Goal: Information Seeking & Learning: Learn about a topic

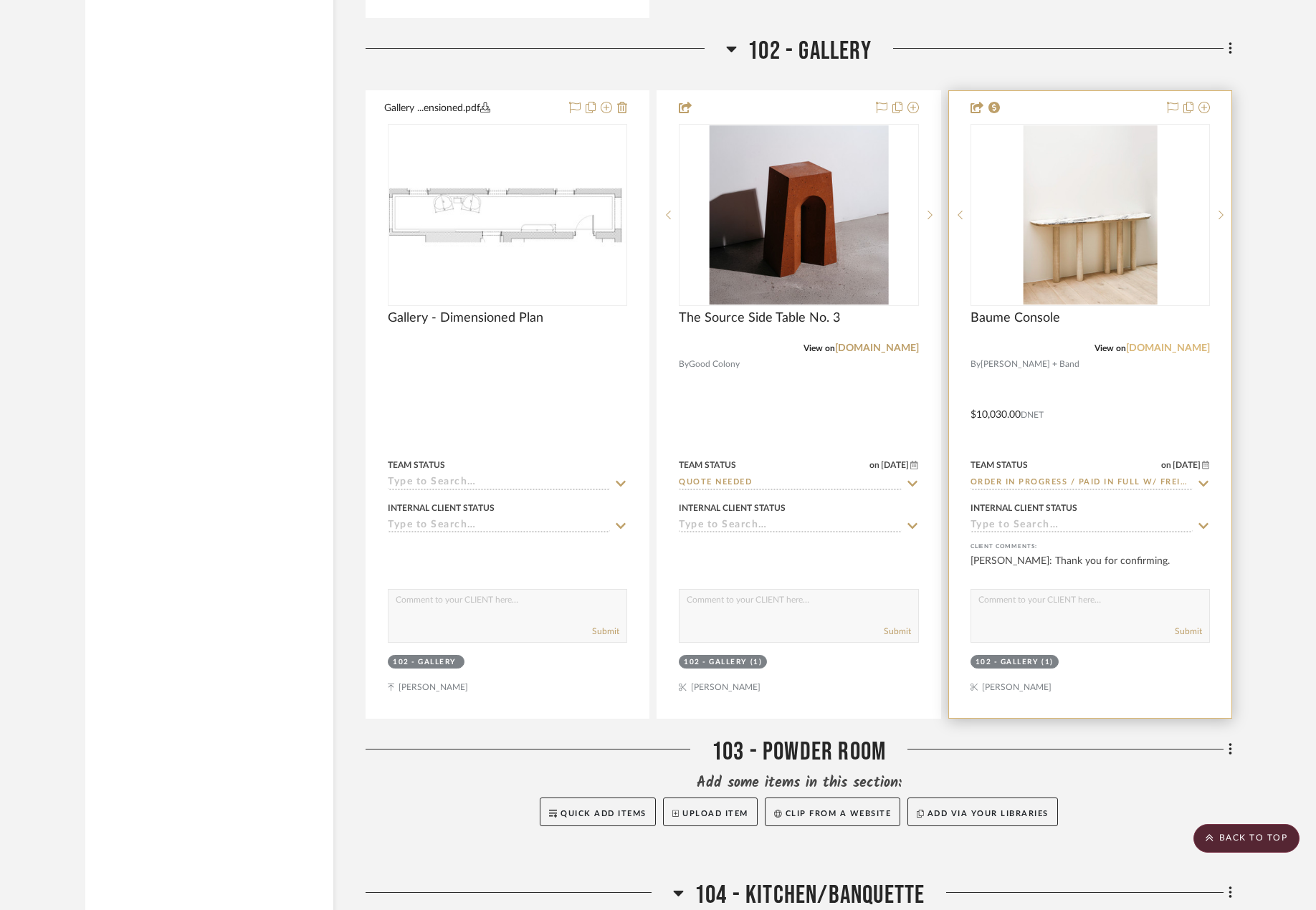
click at [1181, 347] on link "[DOMAIN_NAME]" at bounding box center [1168, 348] width 84 height 10
click at [1094, 370] on div at bounding box center [1090, 404] width 283 height 627
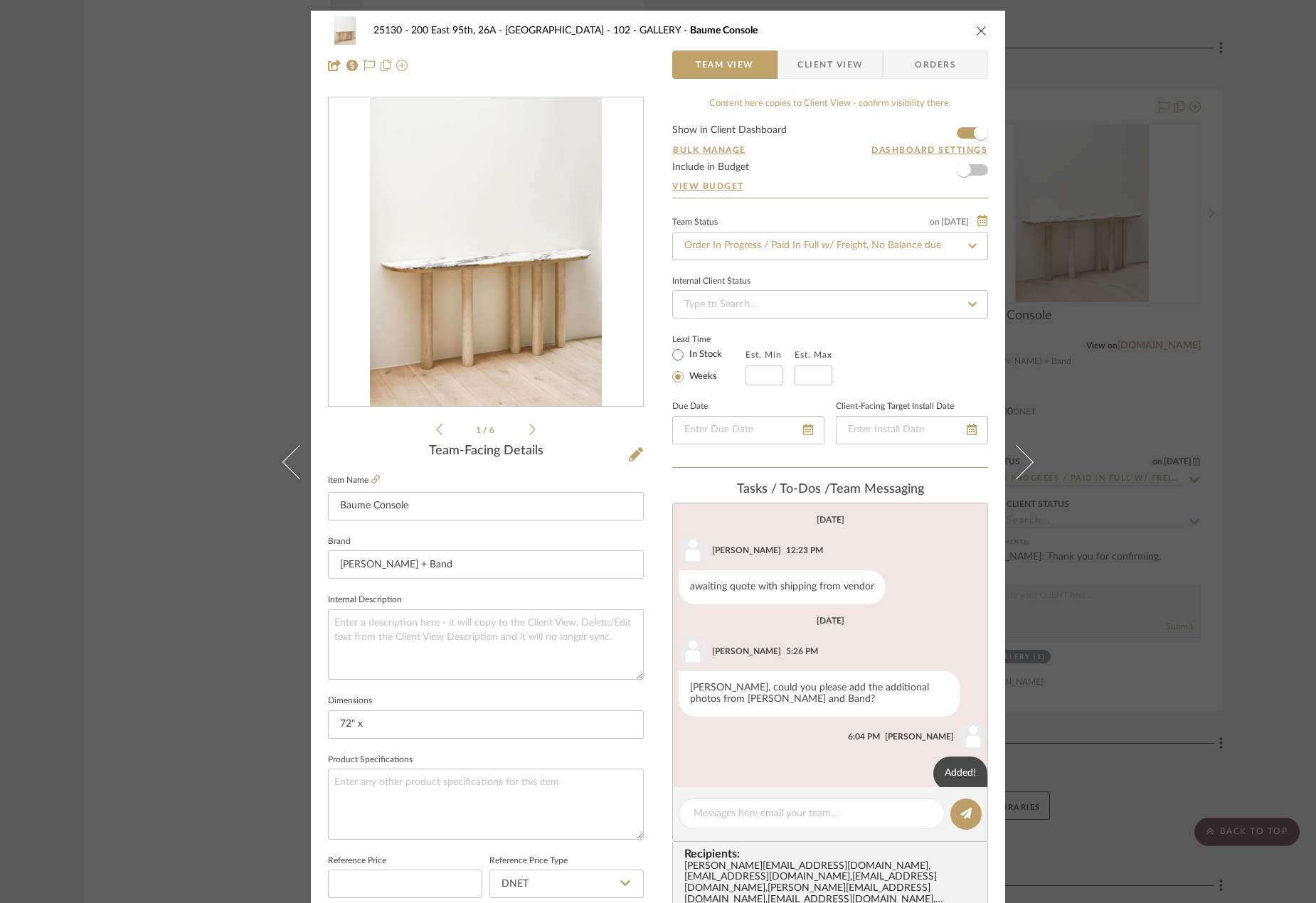
scroll to position [121, 0]
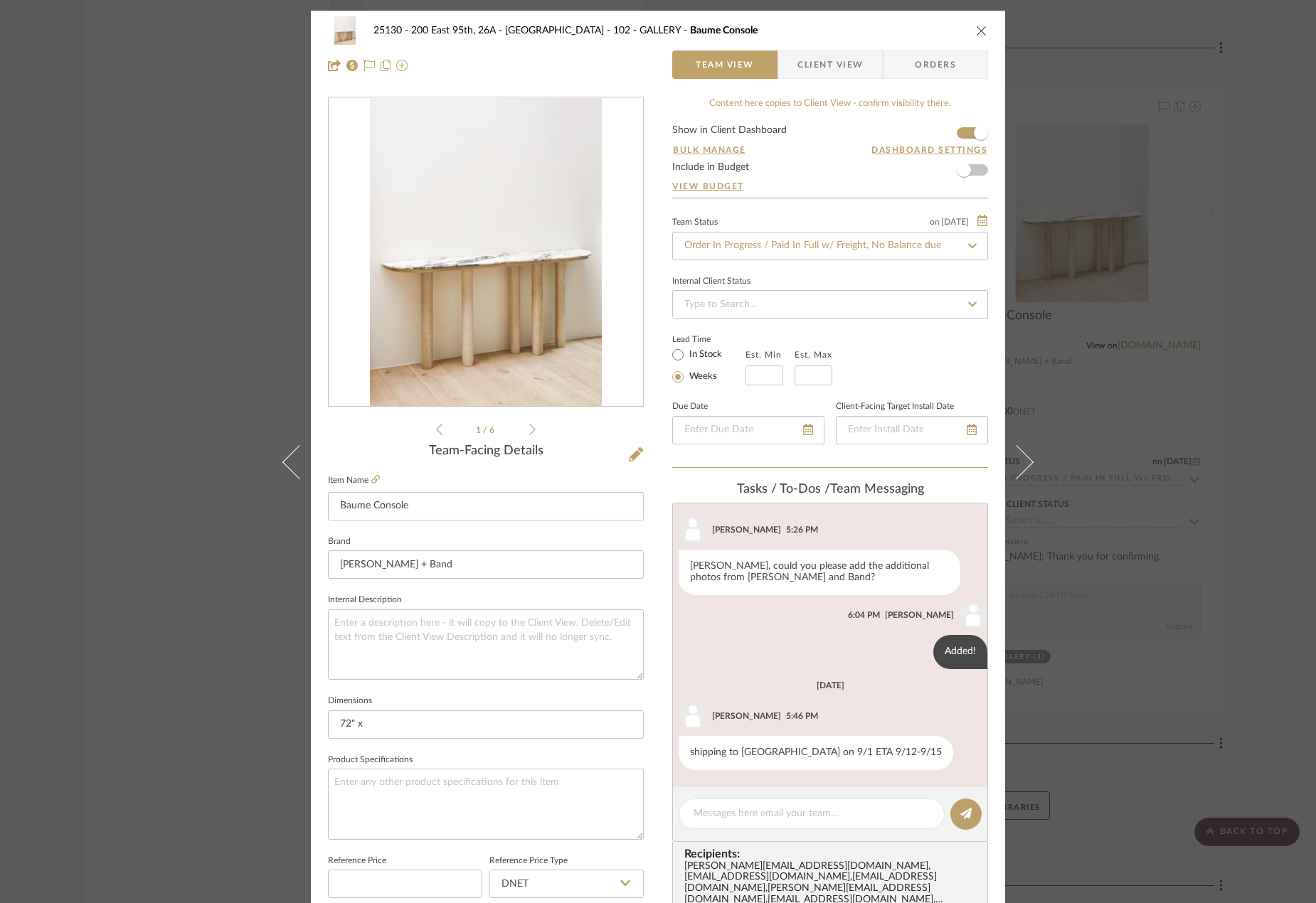
click at [807, 73] on span "Client View" at bounding box center [830, 65] width 66 height 29
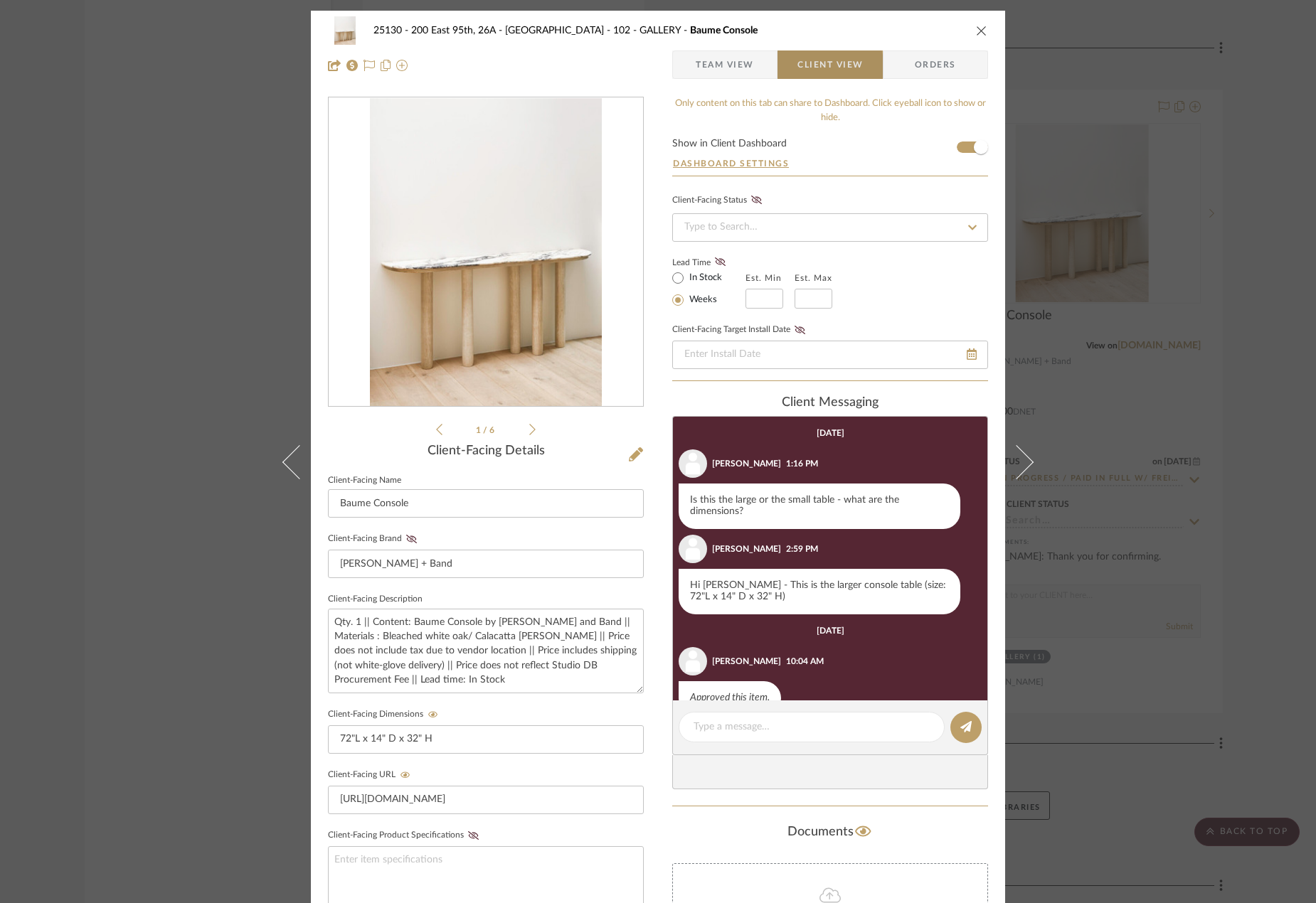
scroll to position [106, 0]
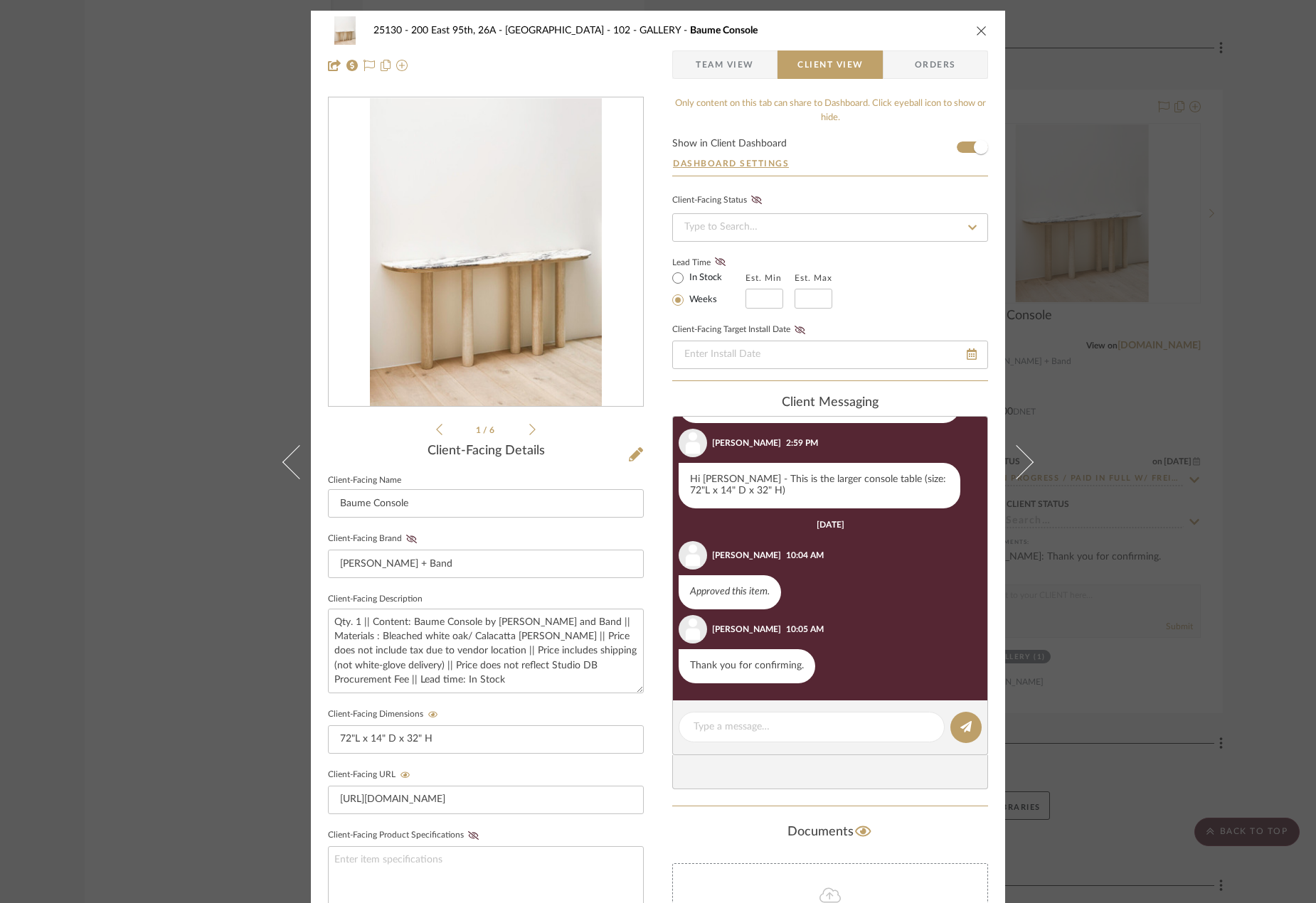
click at [730, 66] on span "Team View" at bounding box center [724, 65] width 58 height 29
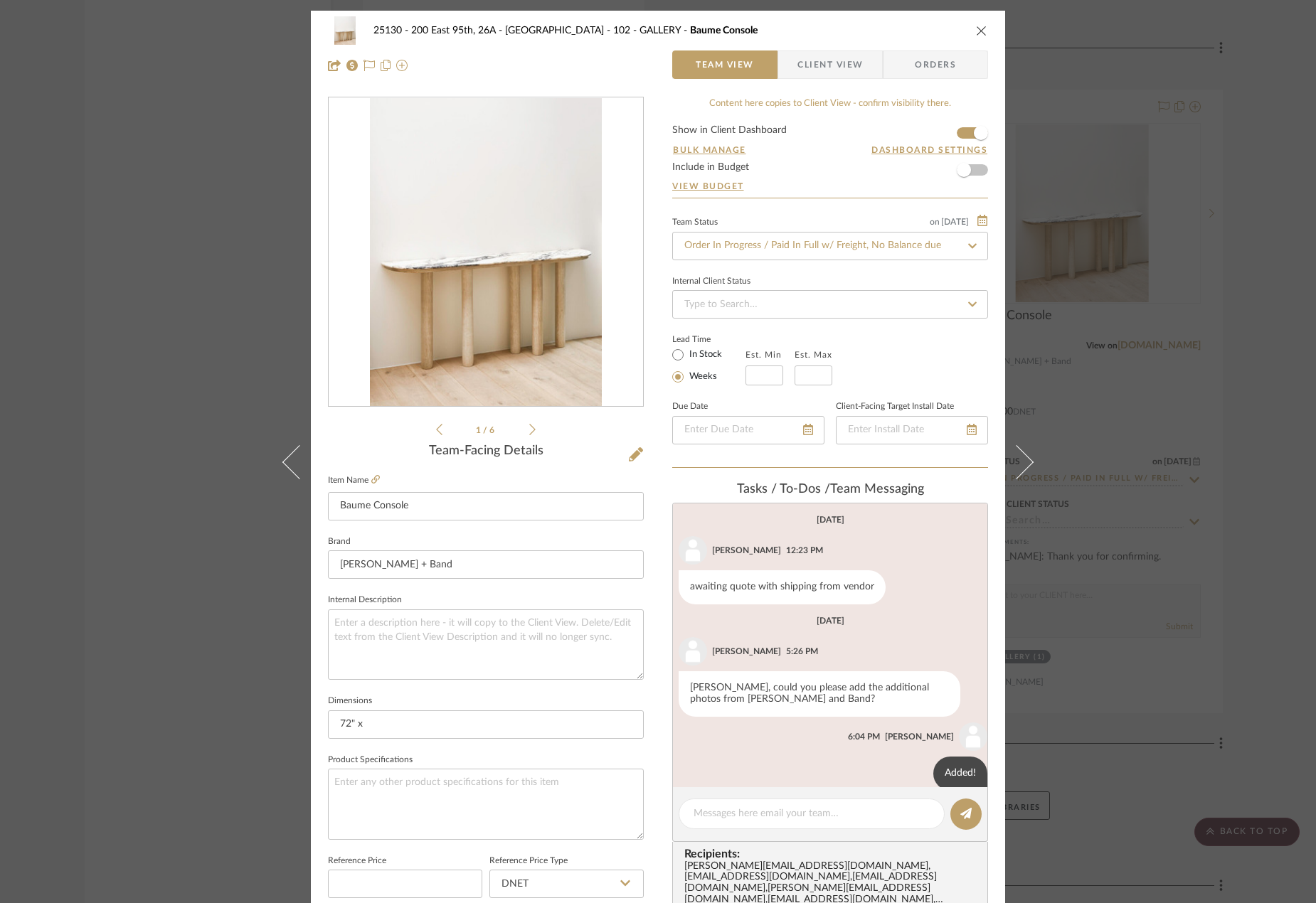
scroll to position [121, 0]
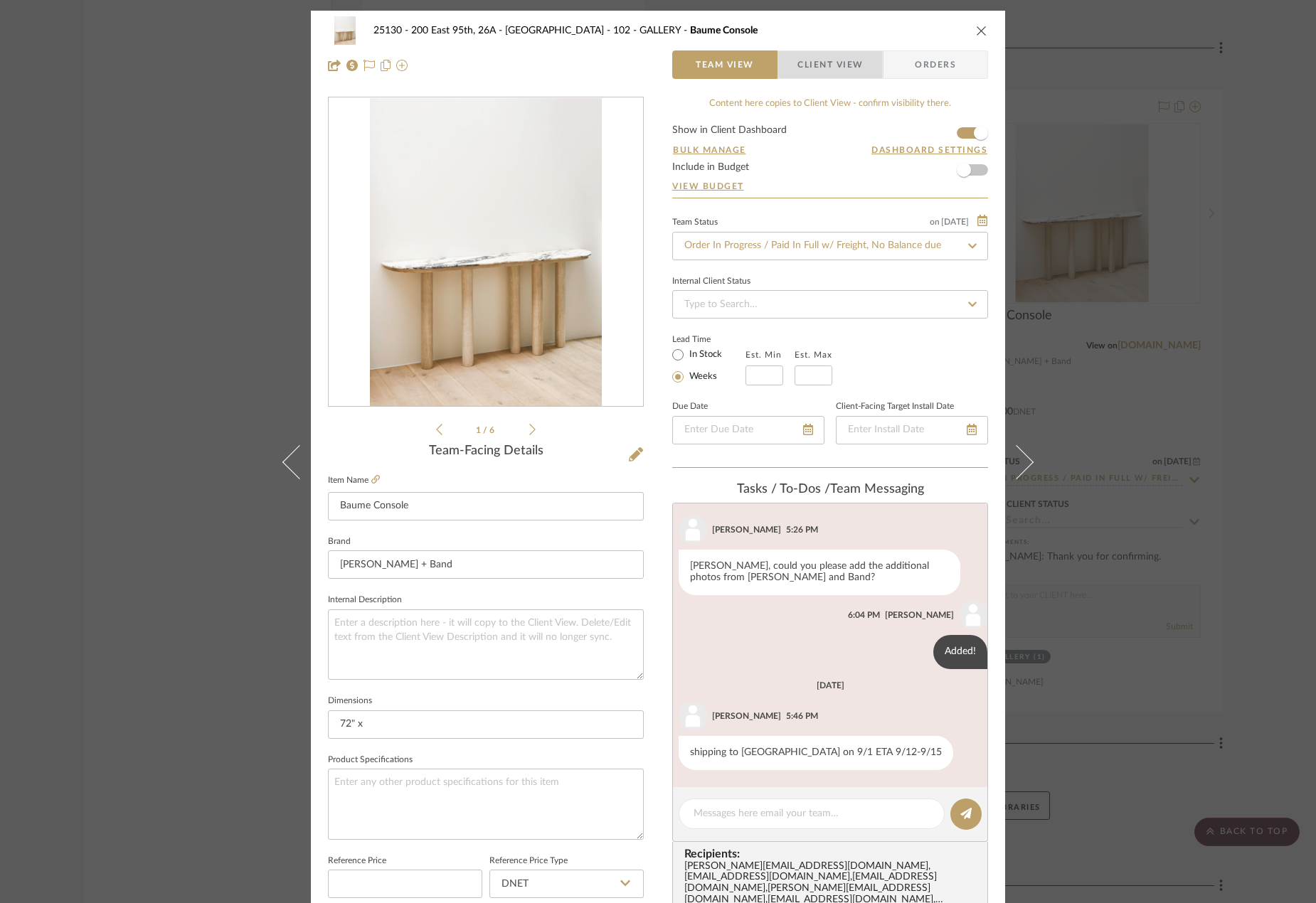
drag, startPoint x: 835, startPoint y: 67, endPoint x: 804, endPoint y: 150, distance: 88.6
click at [835, 68] on span "Client View" at bounding box center [830, 65] width 66 height 29
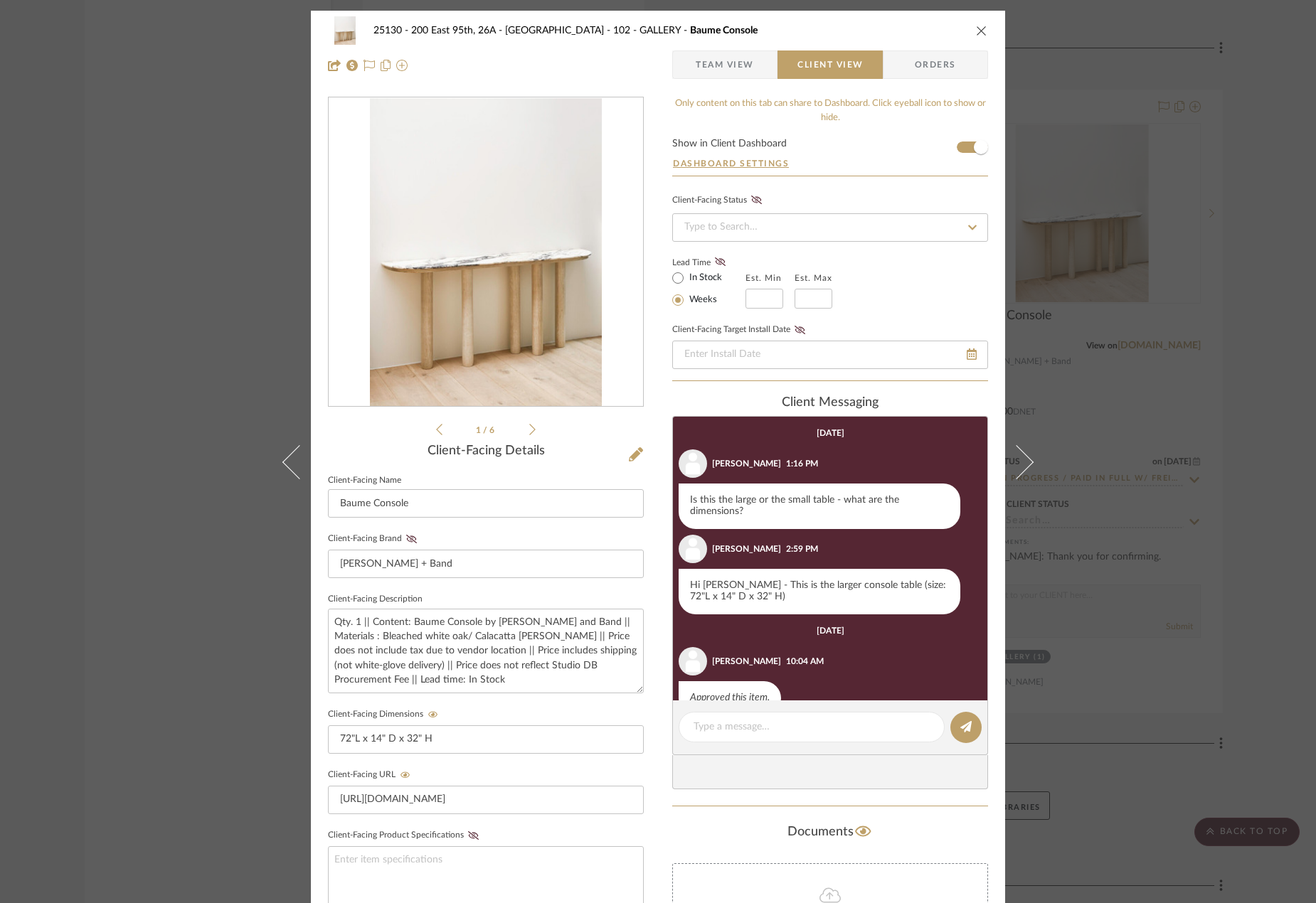
scroll to position [106, 0]
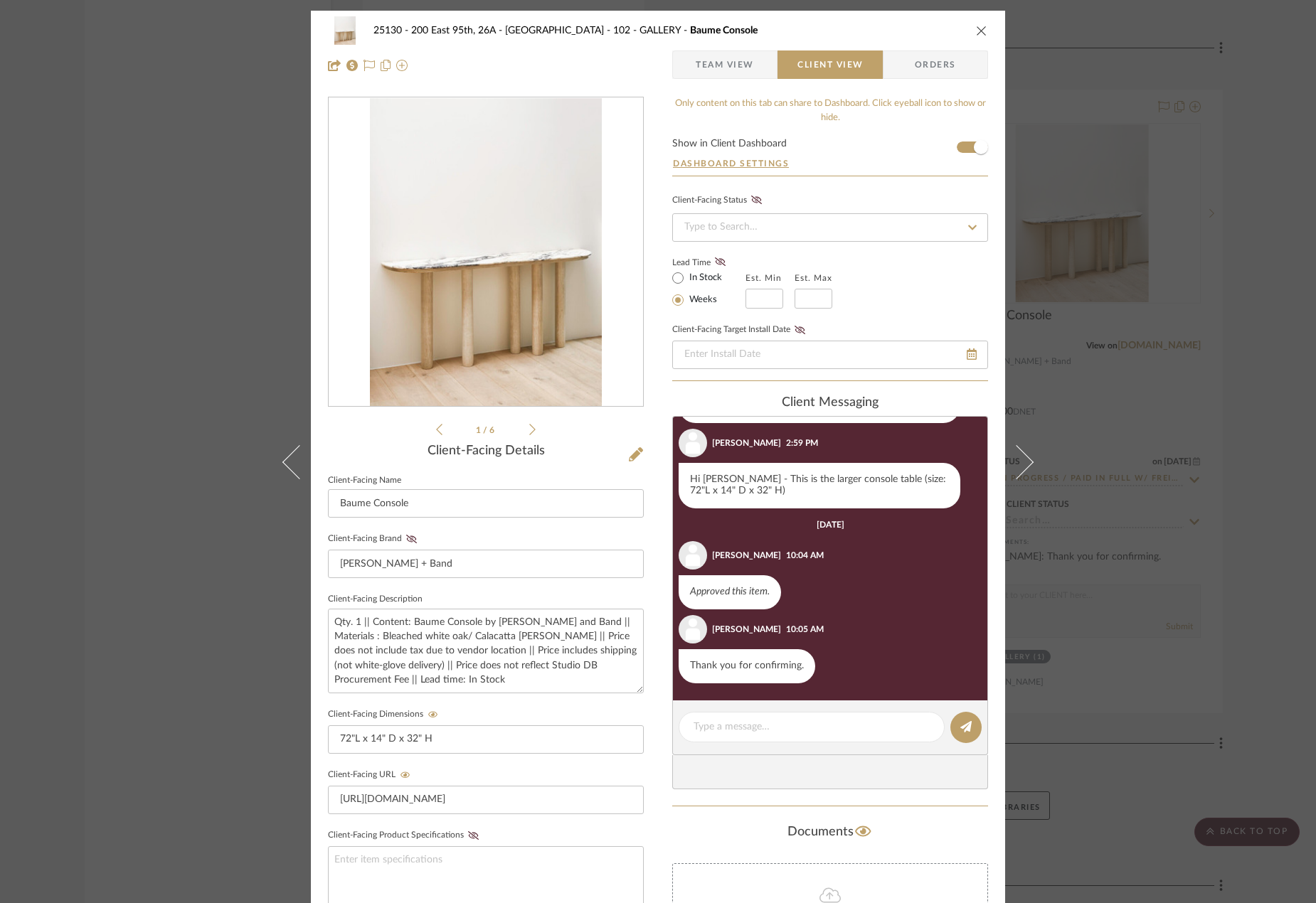
click at [746, 63] on span "Team View" at bounding box center [724, 65] width 58 height 29
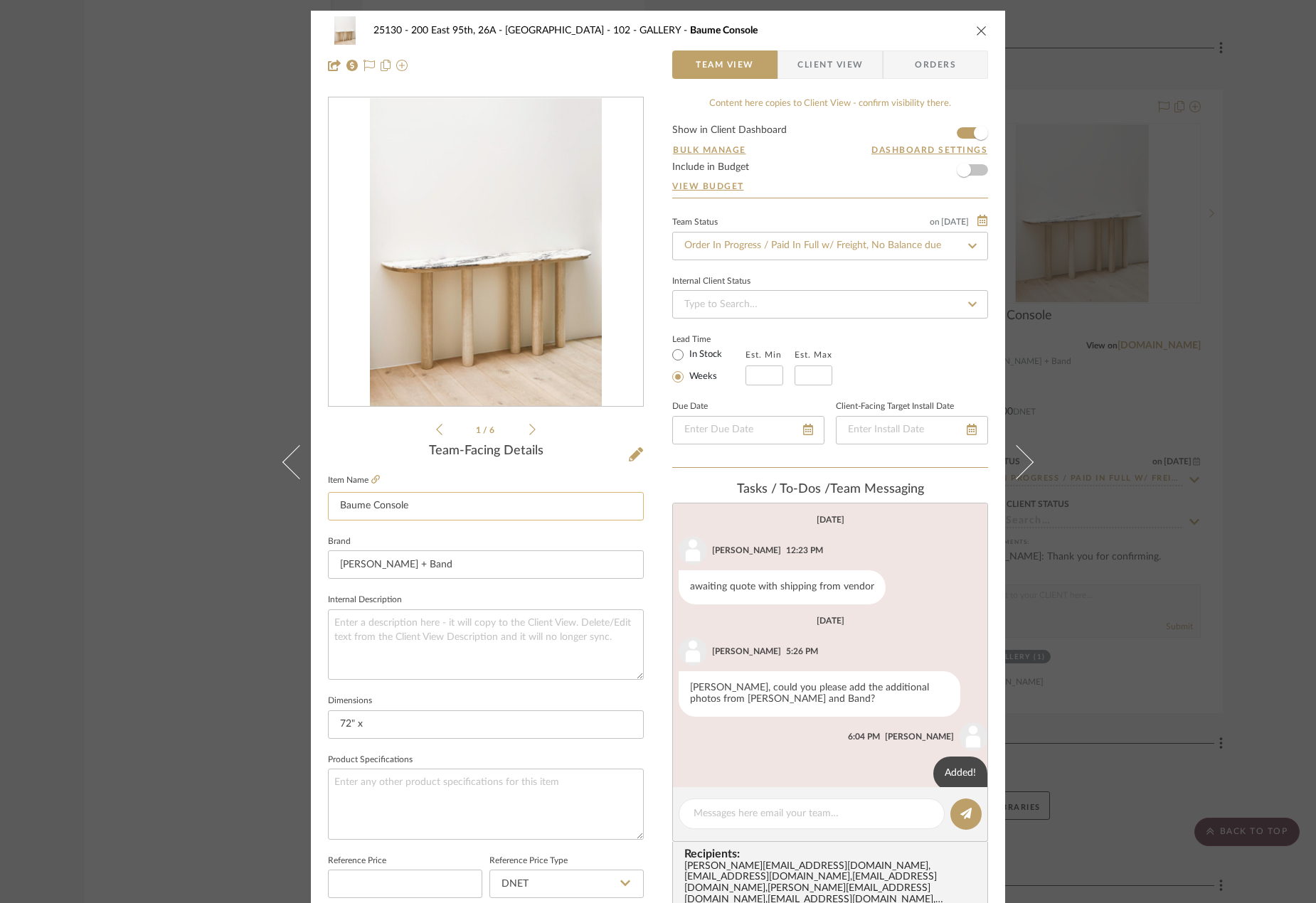
scroll to position [121, 0]
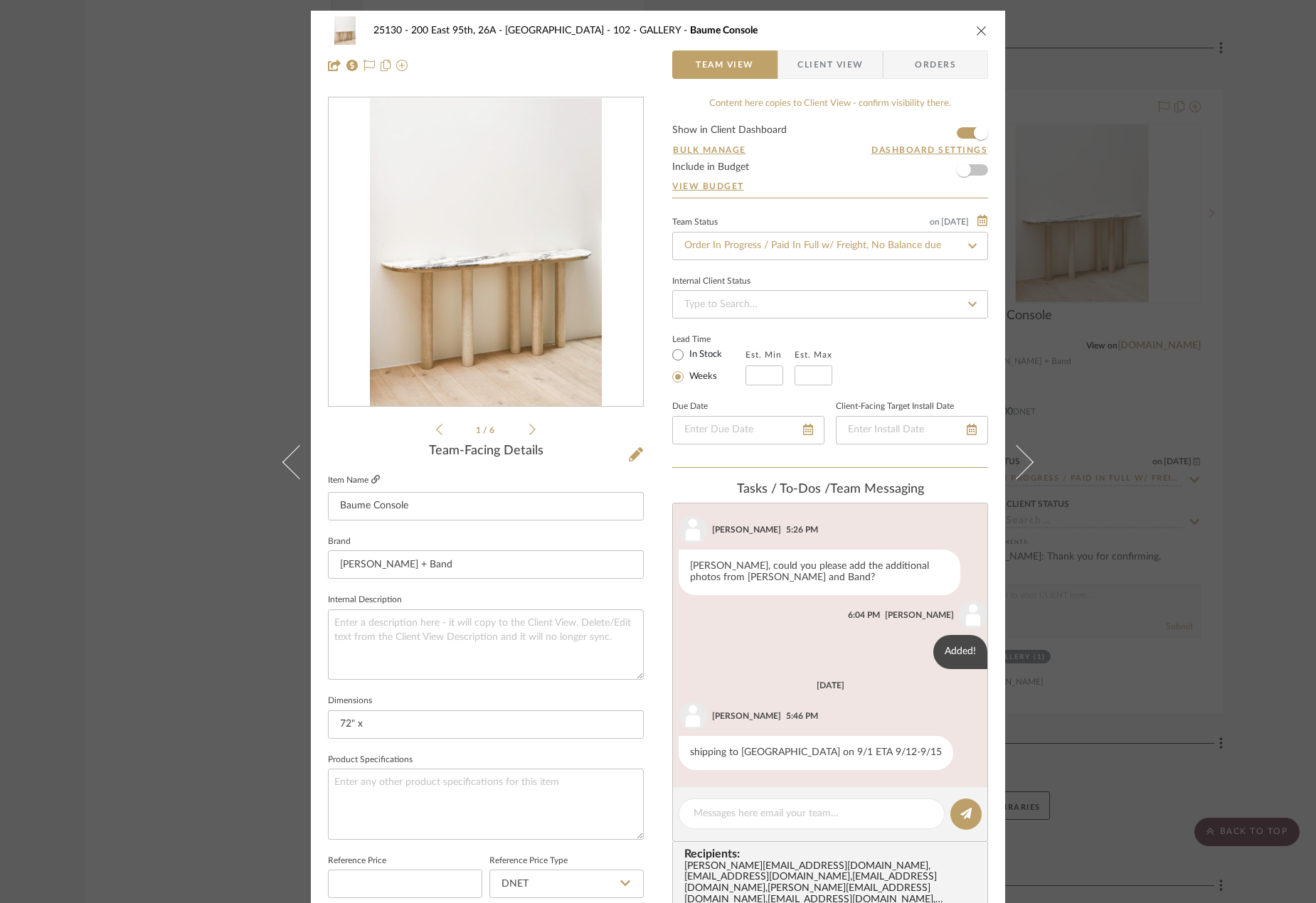
click at [374, 477] on icon at bounding box center [375, 479] width 8 height 8
click at [798, 60] on span "Client View" at bounding box center [830, 65] width 66 height 29
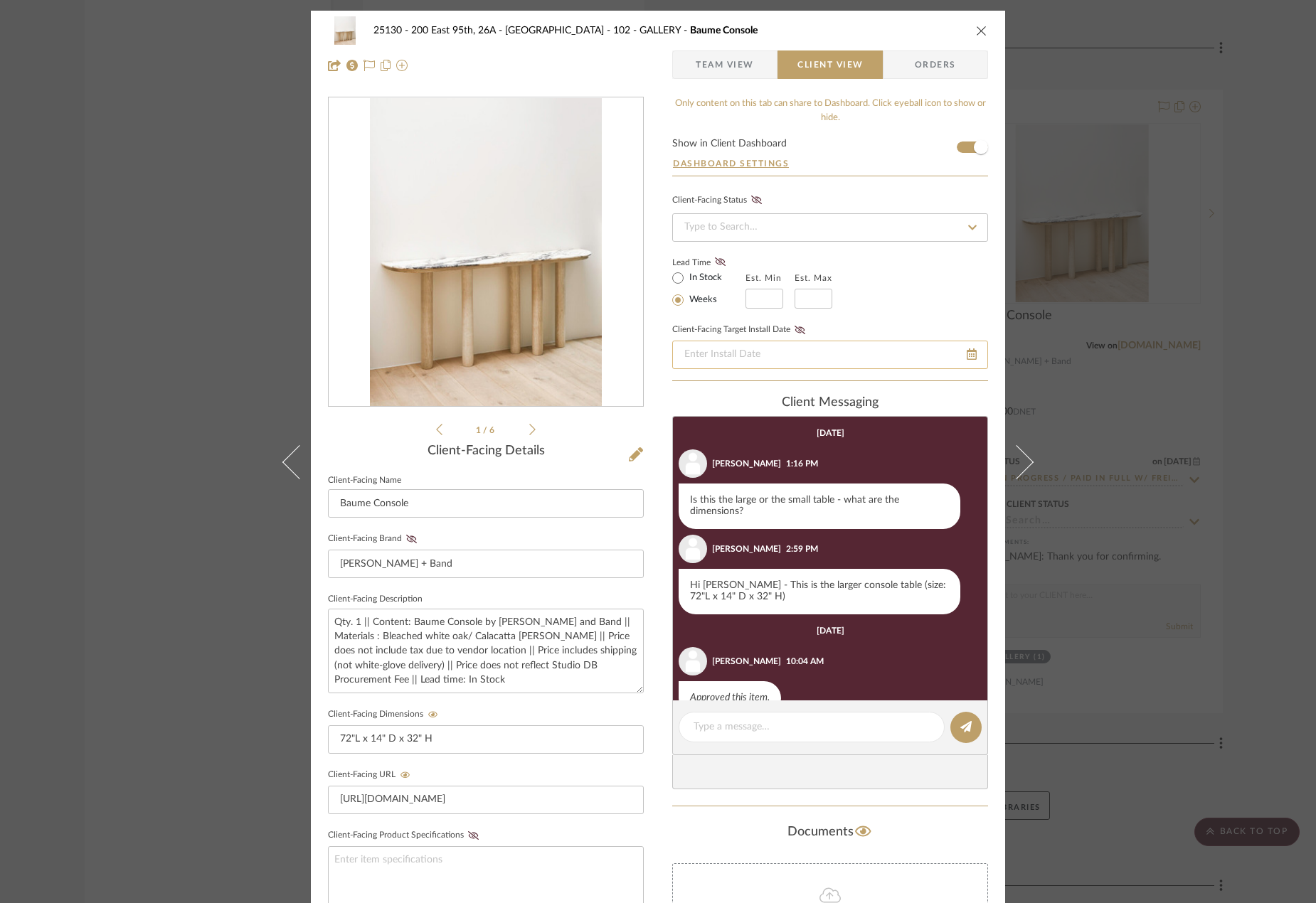
scroll to position [106, 0]
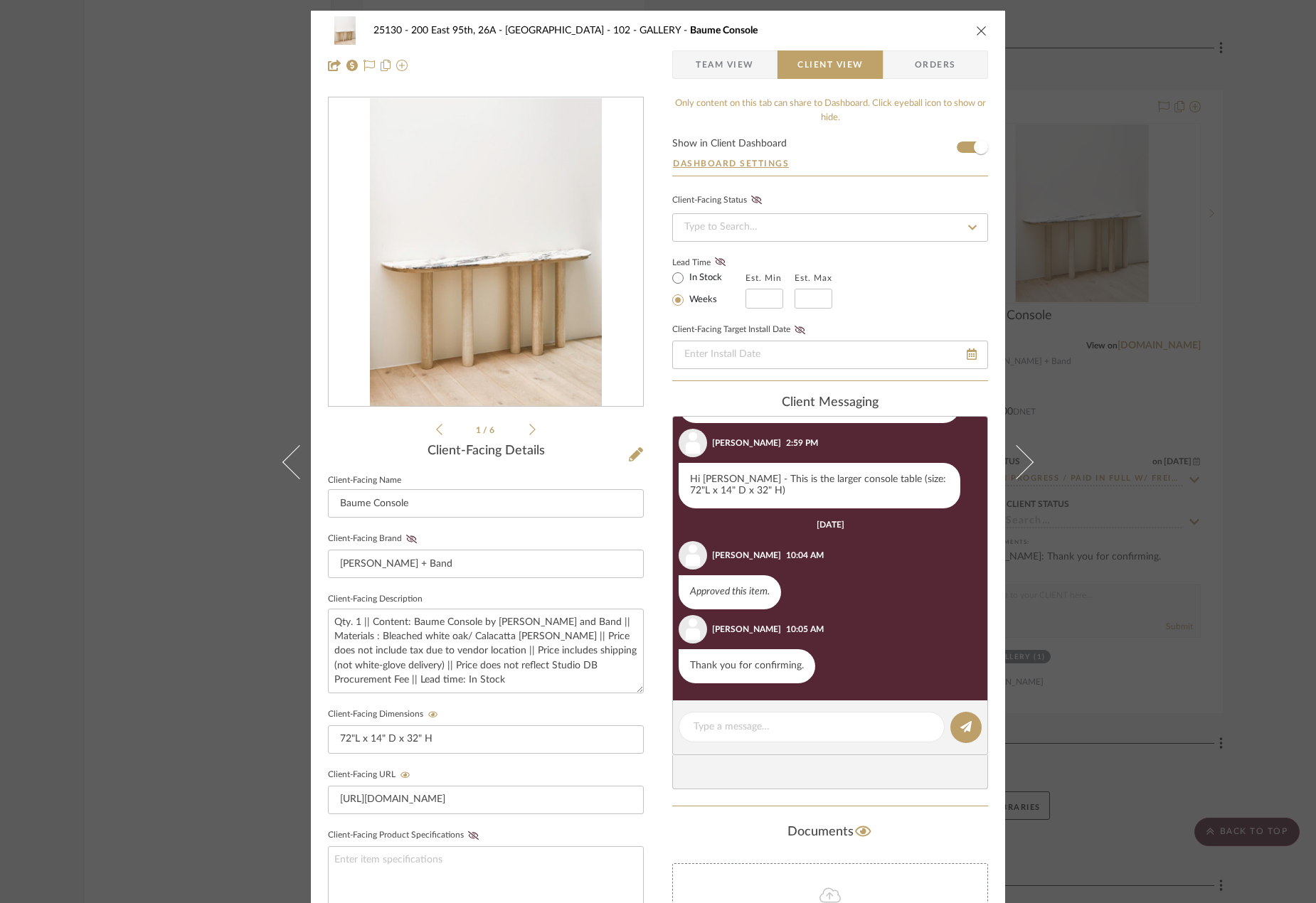
drag, startPoint x: 537, startPoint y: 428, endPoint x: 529, endPoint y: 431, distance: 8.5
click at [534, 428] on div "1 / 6" at bounding box center [486, 267] width 316 height 342
click at [530, 431] on icon at bounding box center [533, 429] width 6 height 11
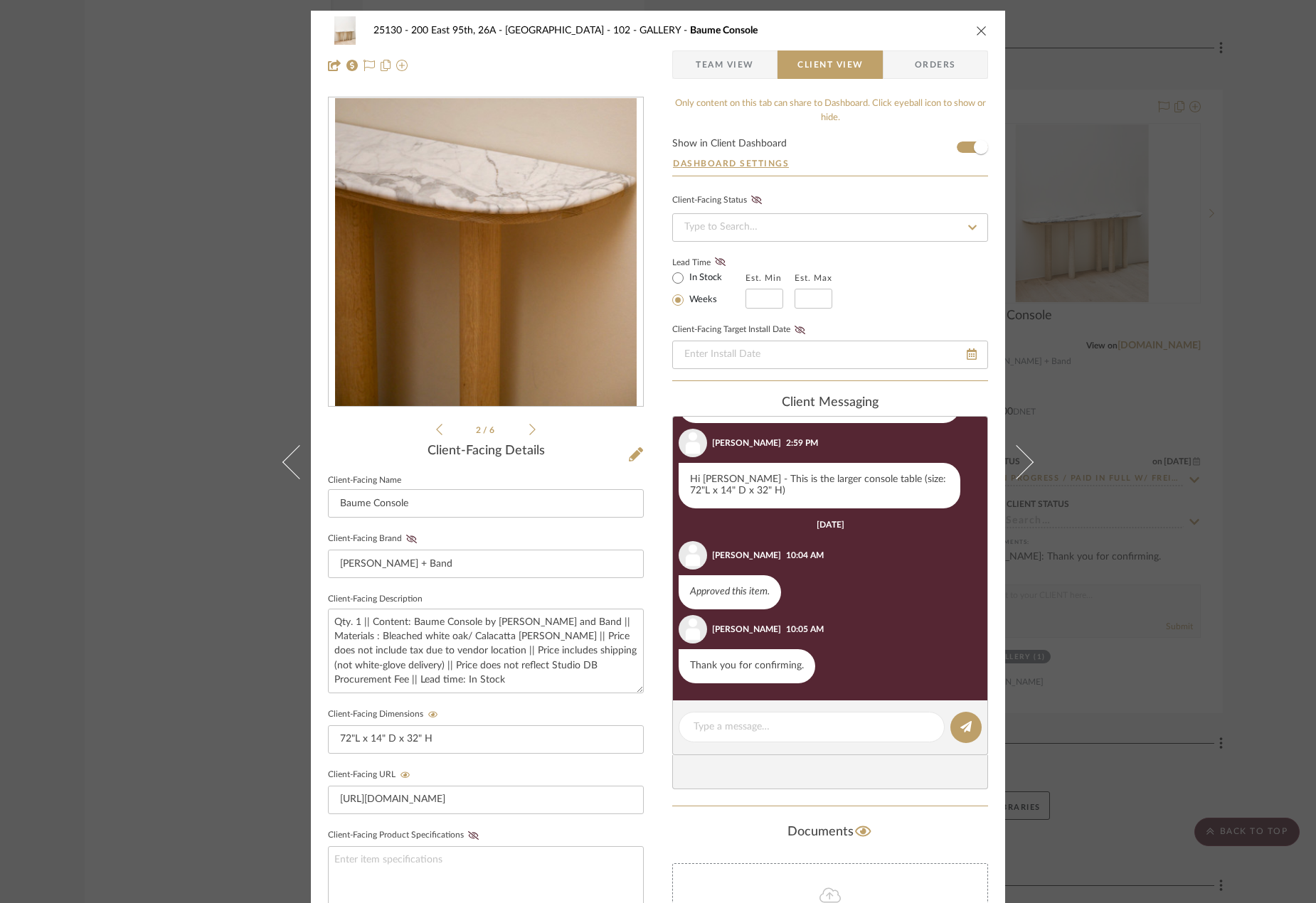
click at [530, 431] on icon at bounding box center [533, 429] width 6 height 11
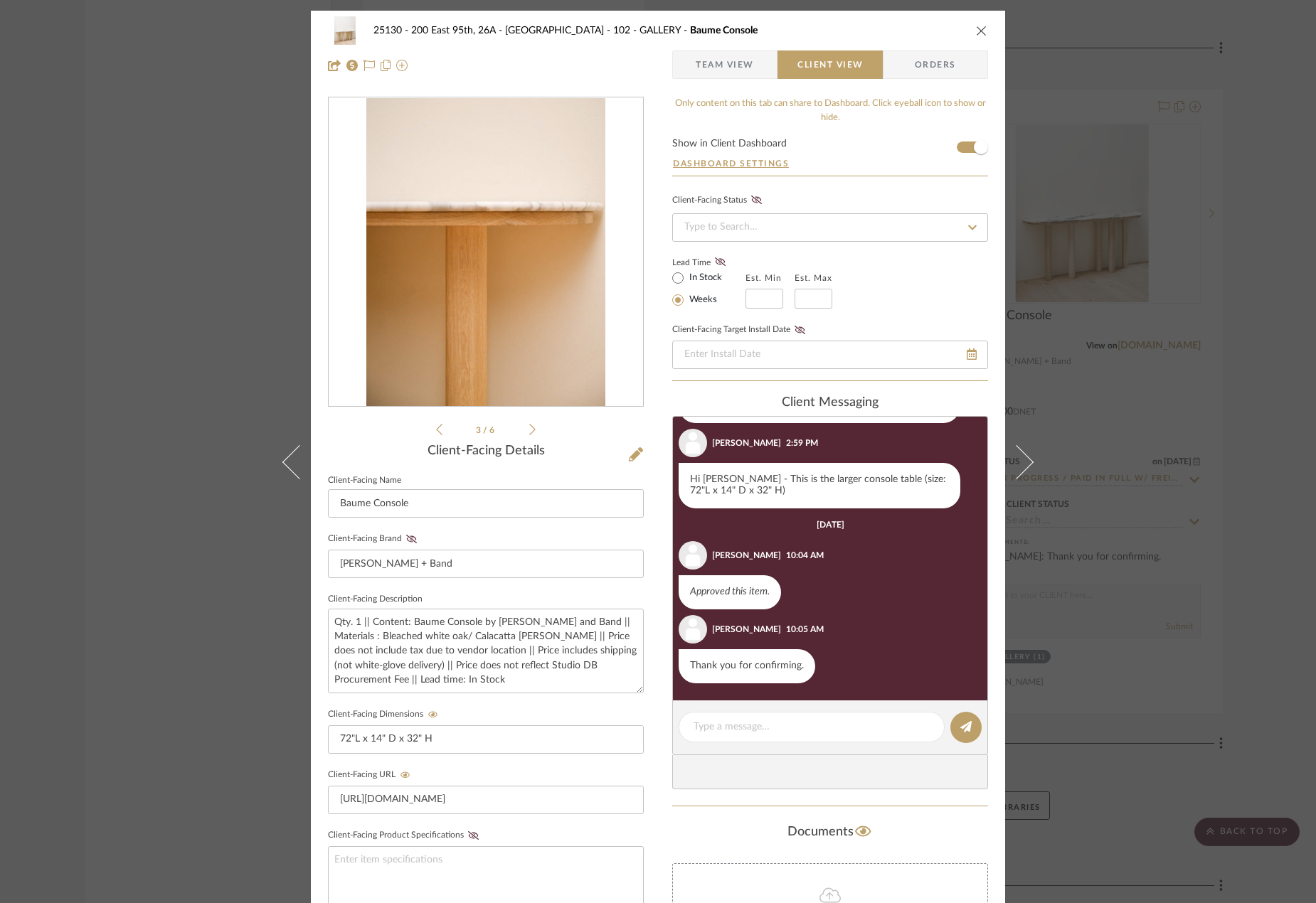
click at [530, 431] on icon at bounding box center [533, 429] width 6 height 11
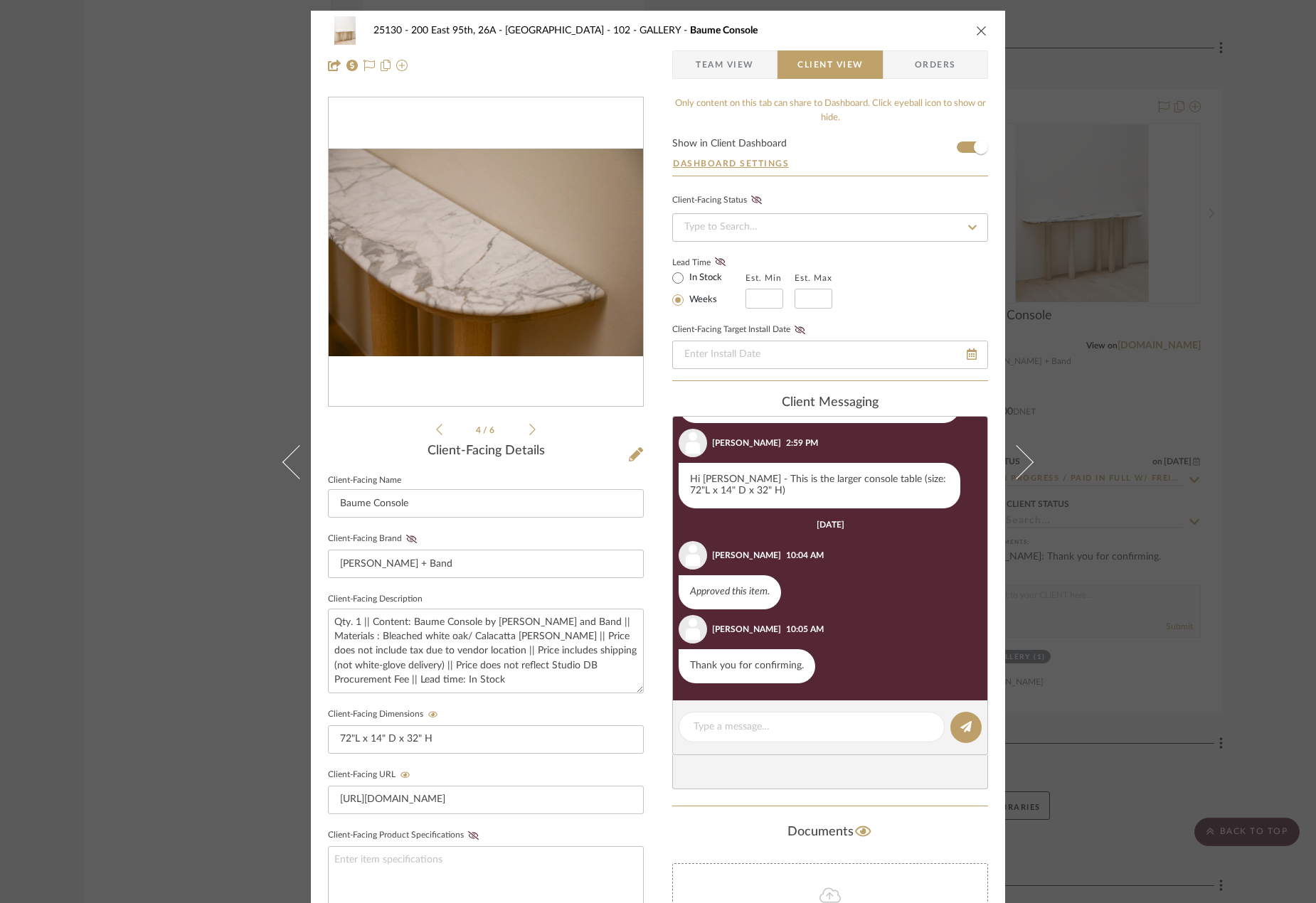
click at [530, 431] on icon at bounding box center [533, 429] width 6 height 11
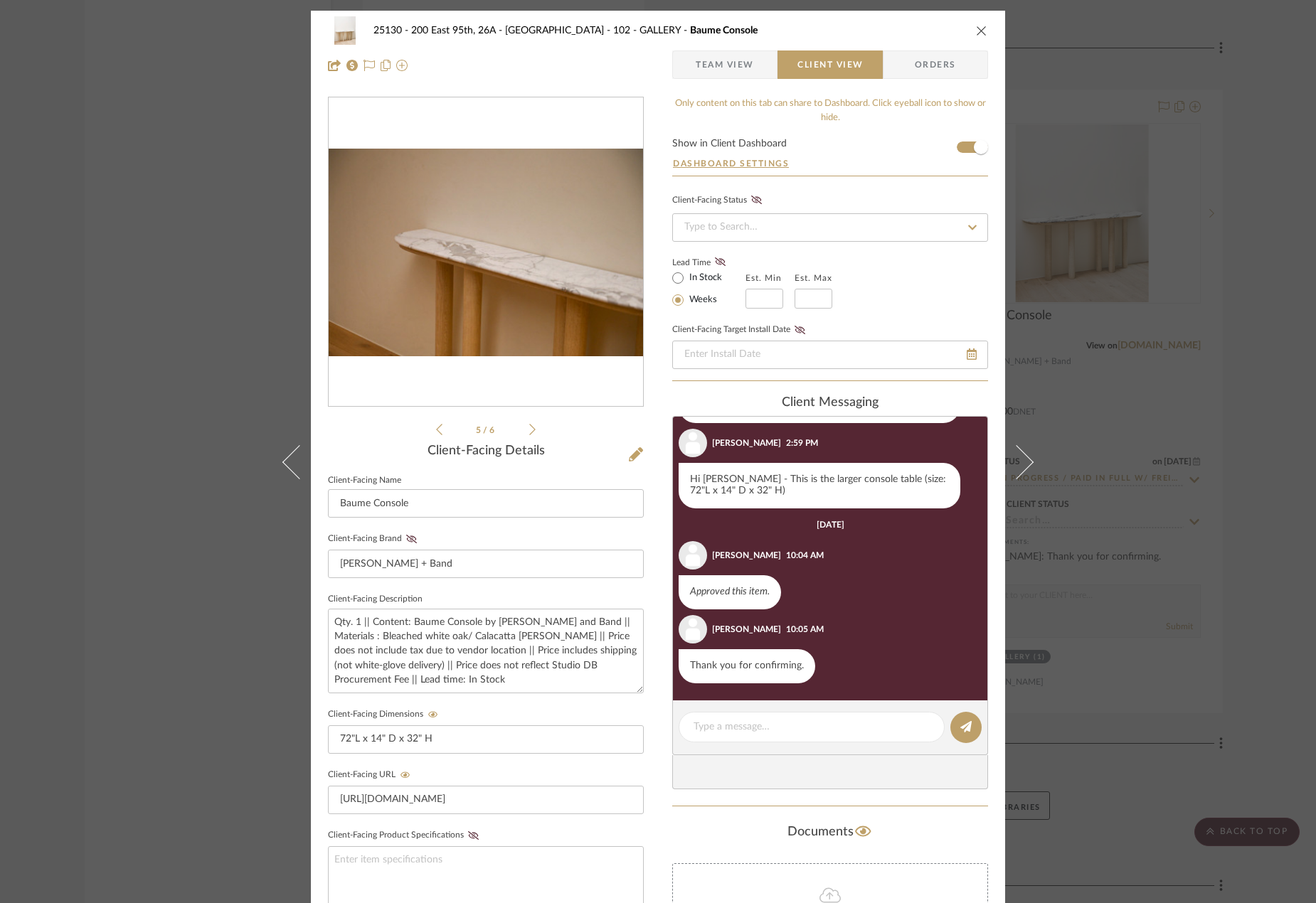
click at [530, 431] on icon at bounding box center [533, 429] width 6 height 11
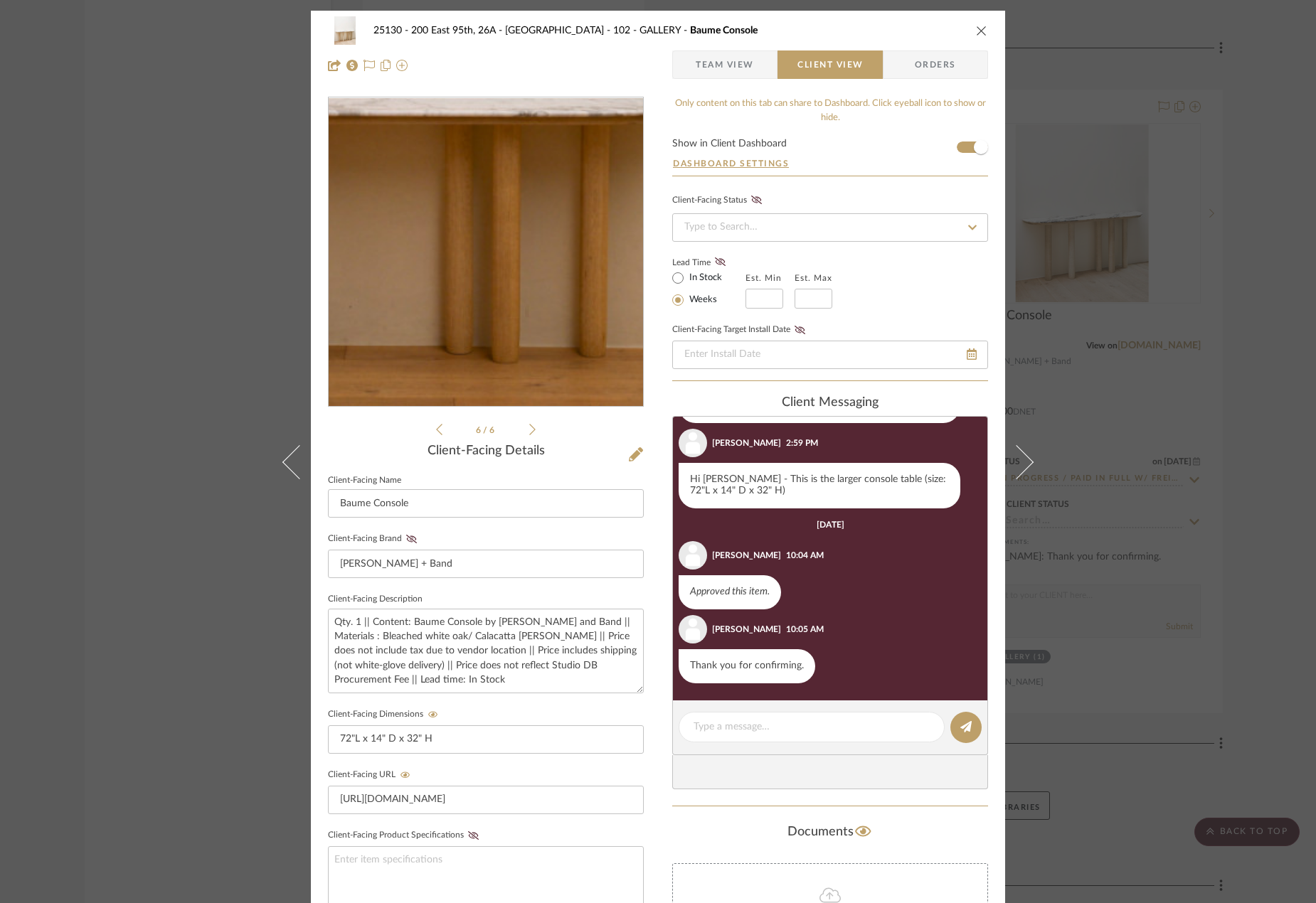
click at [513, 312] on img "5" at bounding box center [486, 252] width 315 height 212
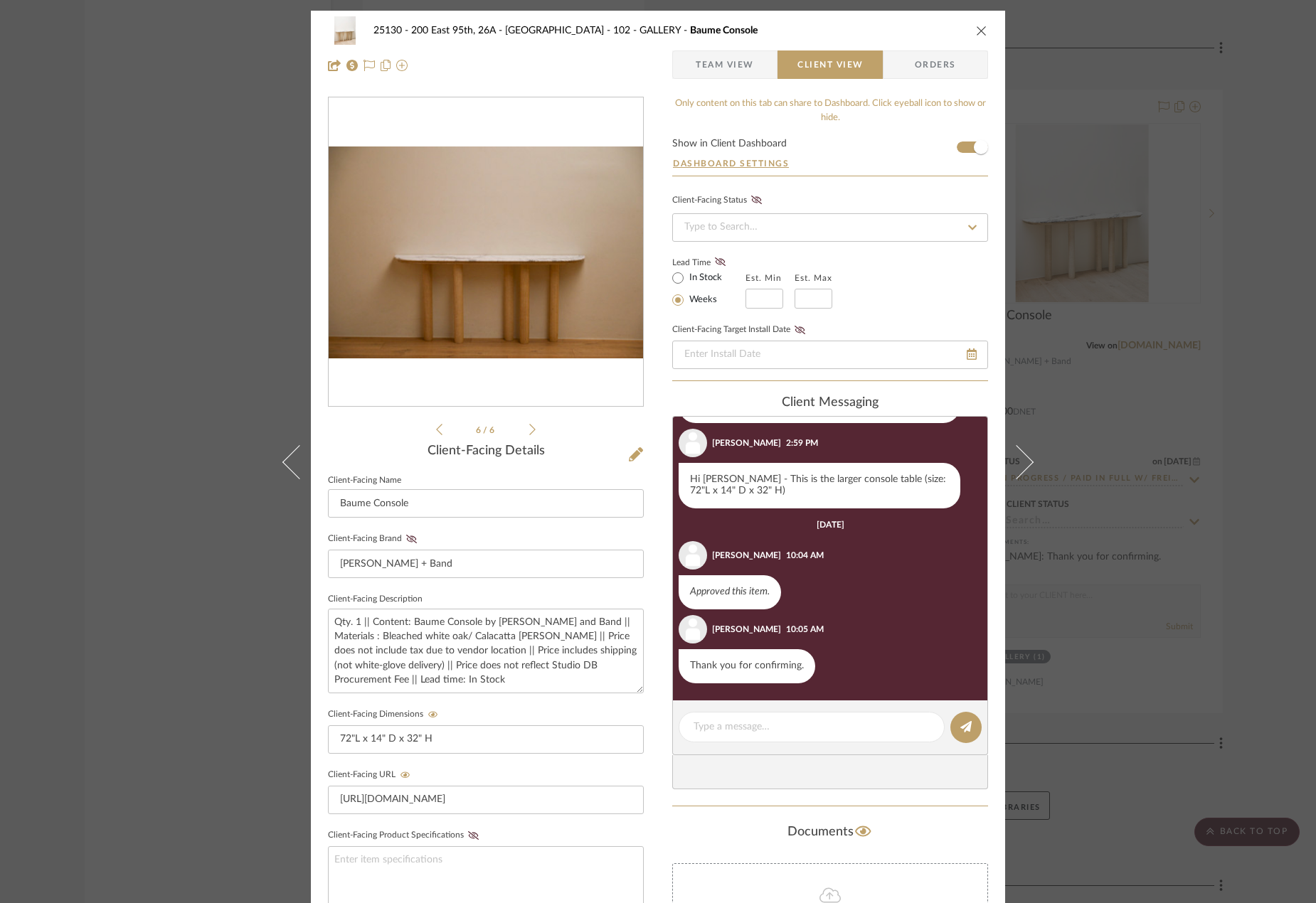
click at [525, 313] on img "5" at bounding box center [486, 252] width 315 height 212
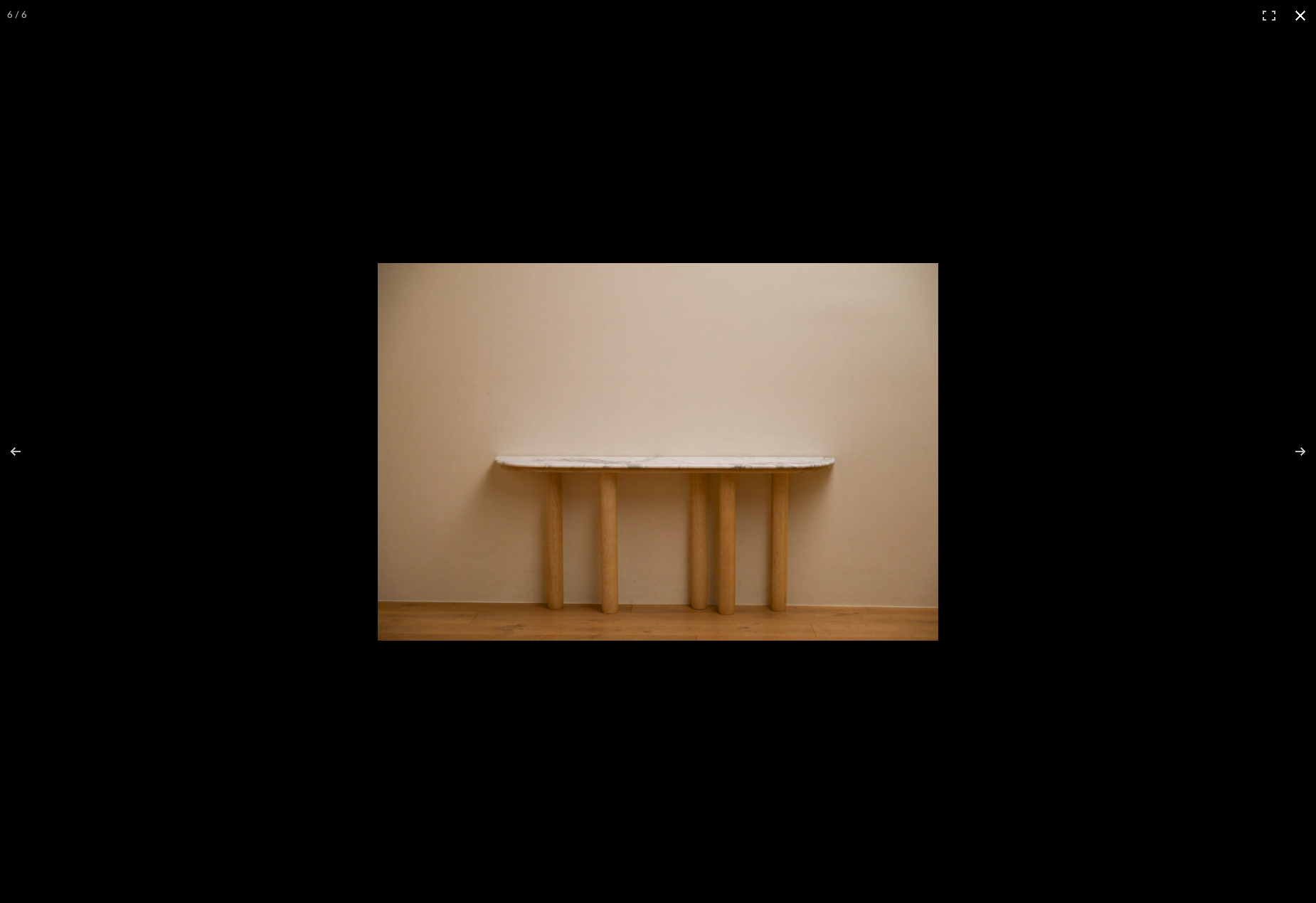
click at [945, 437] on div at bounding box center [674, 466] width 592 height 406
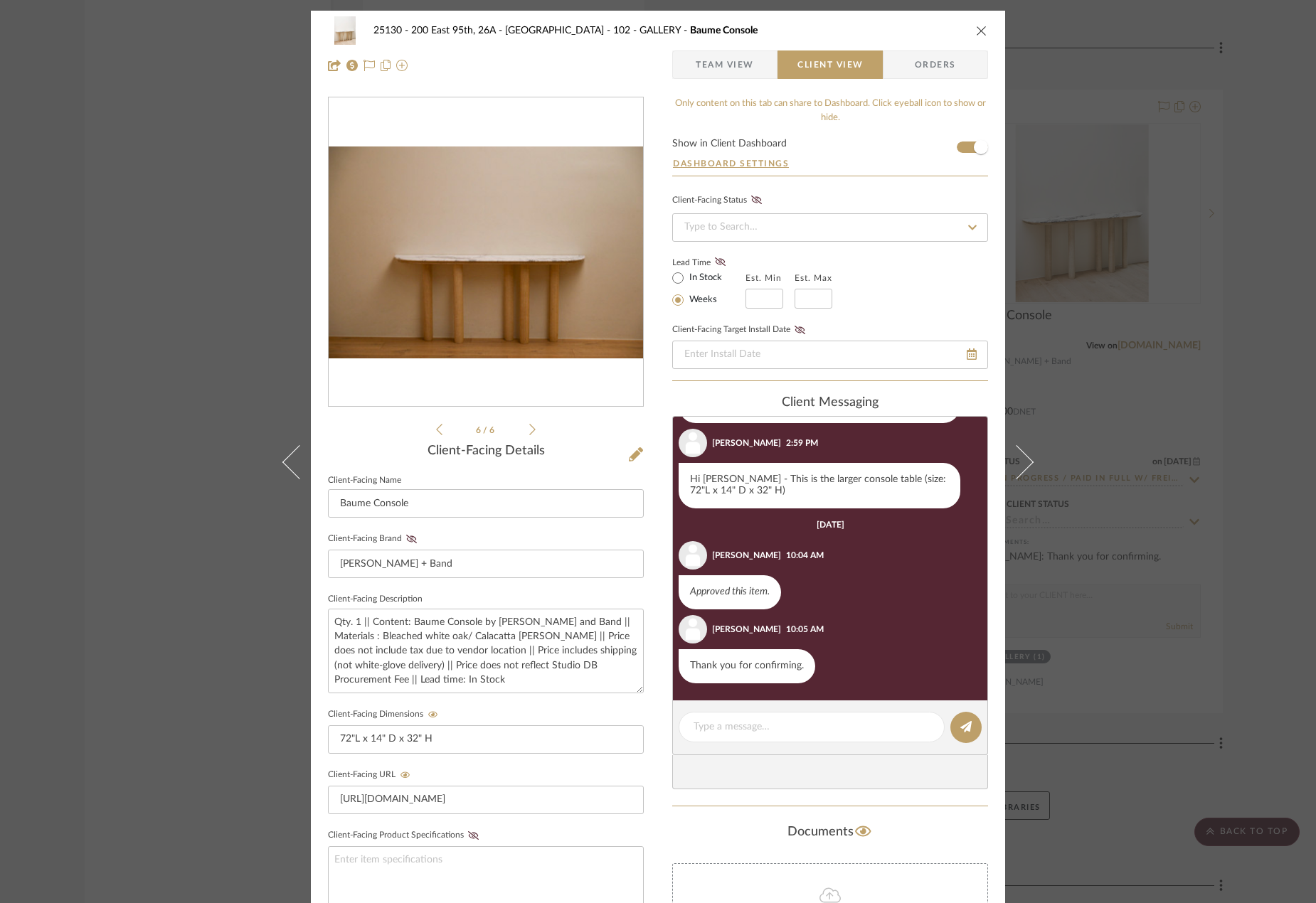
click at [1182, 204] on div "25130 - 200 East 95th, 26A - Kosheleva 102 - GALLERY Baume Console Team View Cl…" at bounding box center [658, 451] width 1316 height 903
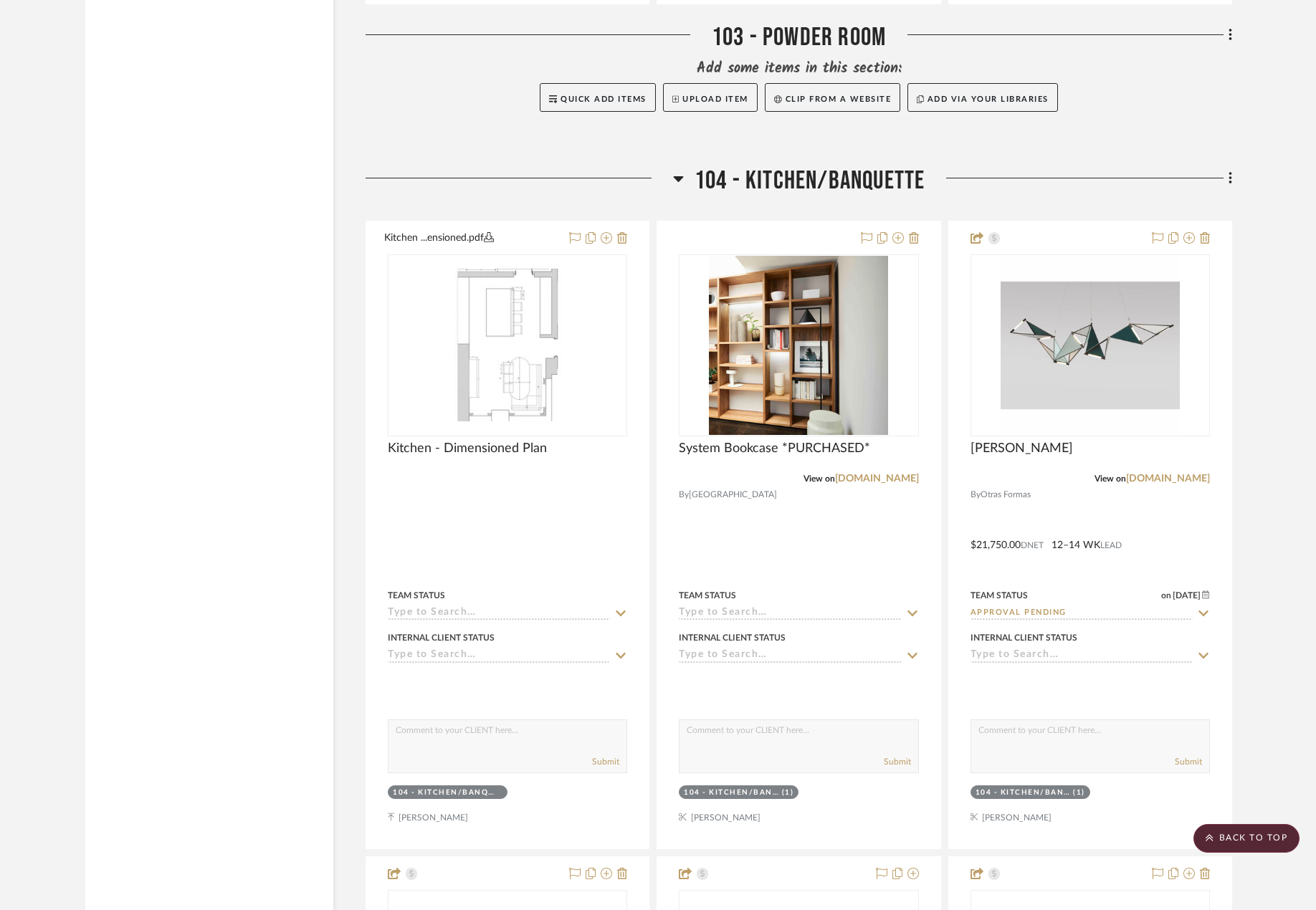
scroll to position [6451, 0]
